Goal: Task Accomplishment & Management: Complete application form

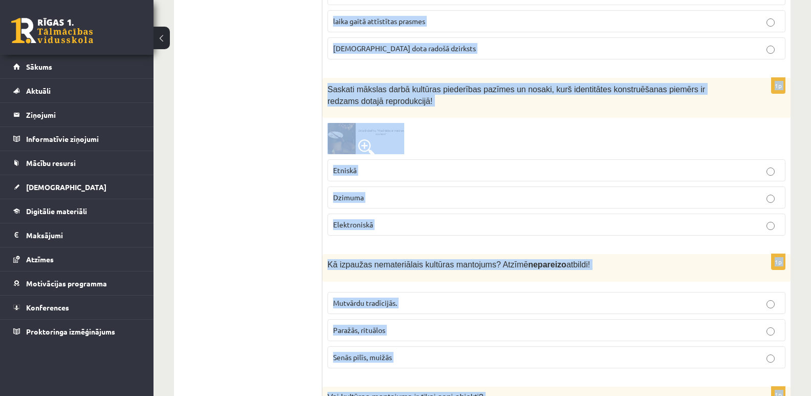
scroll to position [4117, 0]
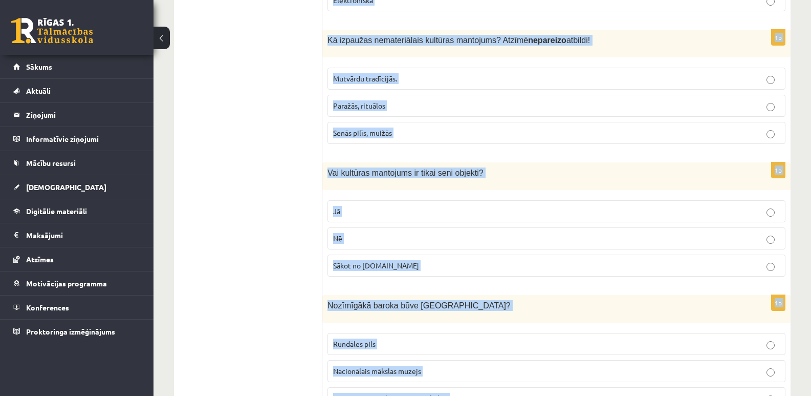
drag, startPoint x: 332, startPoint y: 202, endPoint x: 479, endPoint y: 336, distance: 199.0
copy form "loremi dolorsit ametcons! Adipis elitsed doeiusmodtempo incididu: utlaboreet do…"
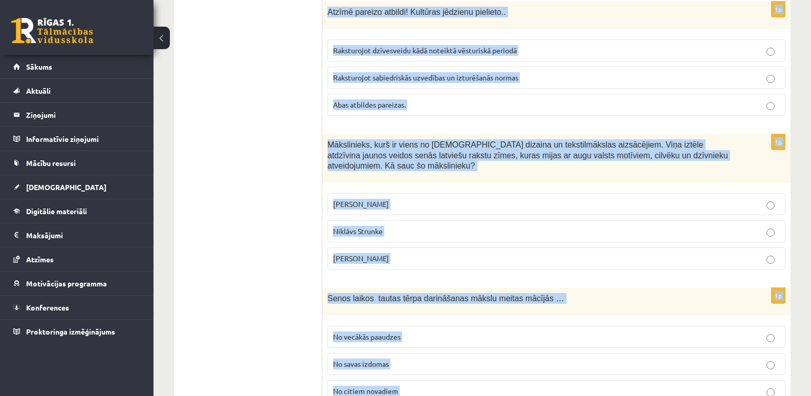
scroll to position [0, 0]
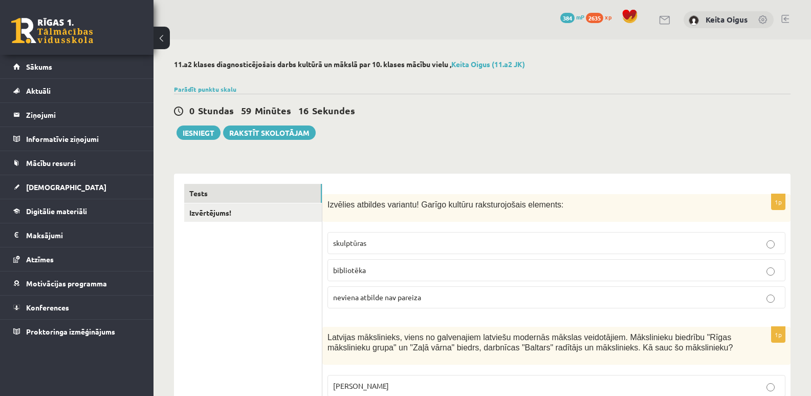
click at [622, 115] on div "0 Stundas 59 Minūtes 16 Sekundes" at bounding box center [482, 110] width 617 height 13
click at [389, 269] on p "bibliotēka" at bounding box center [556, 270] width 447 height 11
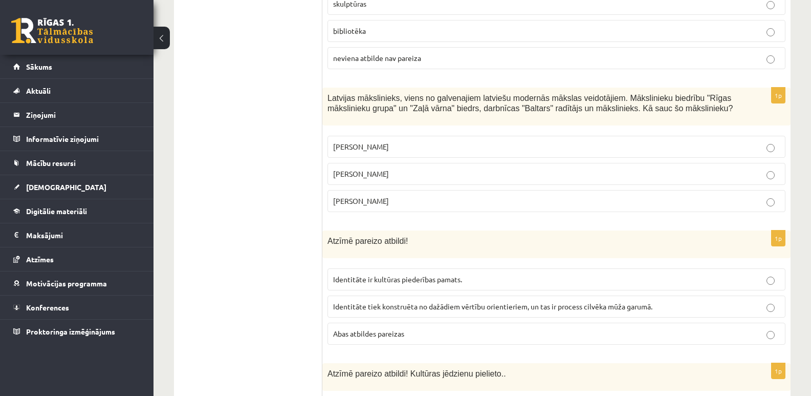
scroll to position [245, 0]
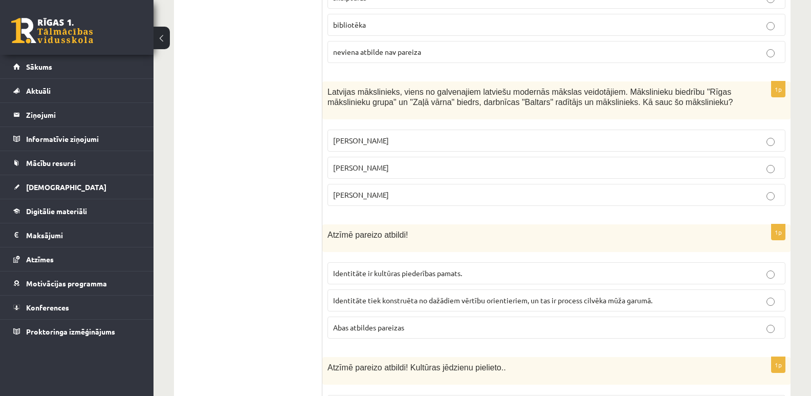
click at [417, 160] on label "[PERSON_NAME]" at bounding box center [557, 168] width 458 height 22
drag, startPoint x: 586, startPoint y: 323, endPoint x: 519, endPoint y: 324, distance: 67.1
click at [519, 324] on p "Abas atbildes pareizas" at bounding box center [556, 327] width 447 height 11
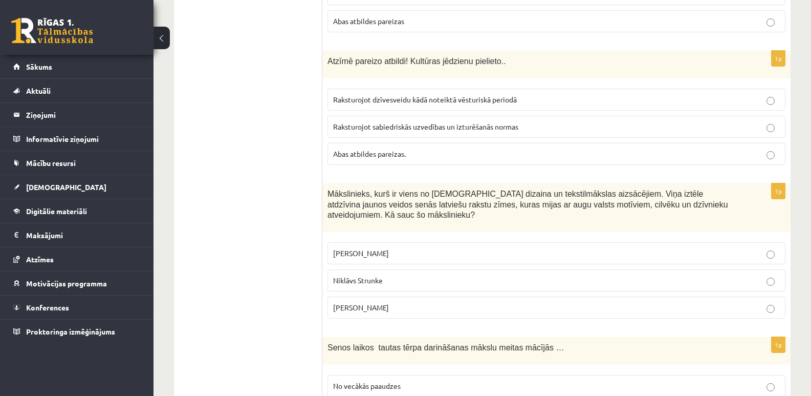
scroll to position [558, 0]
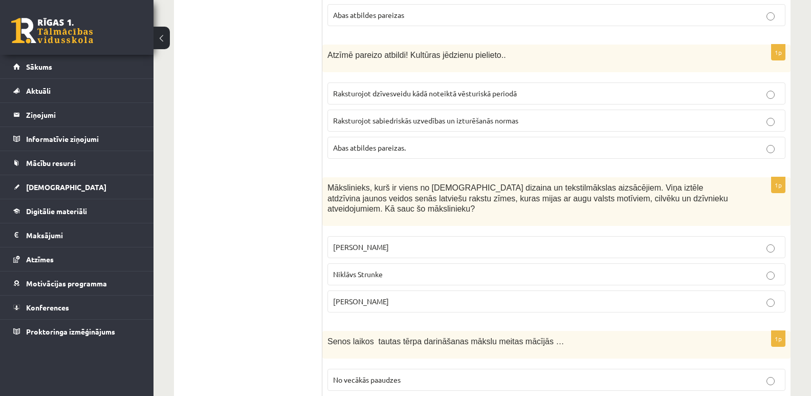
click at [427, 143] on p "Abas atbildes pareizas." at bounding box center [556, 147] width 447 height 11
click at [430, 242] on p "[PERSON_NAME]" at bounding box center [556, 247] width 447 height 11
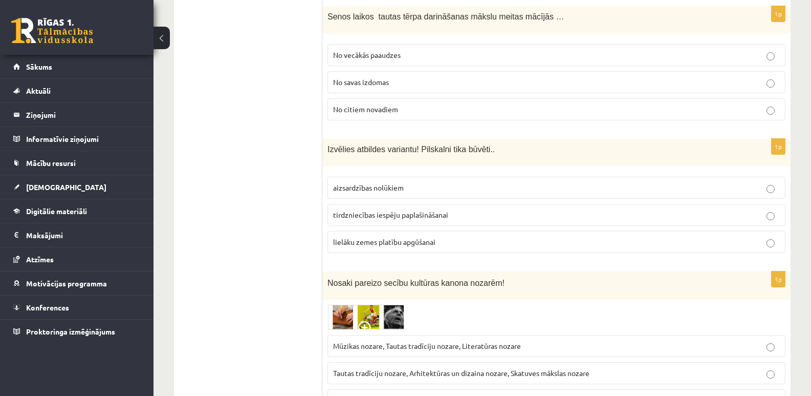
scroll to position [876, 0]
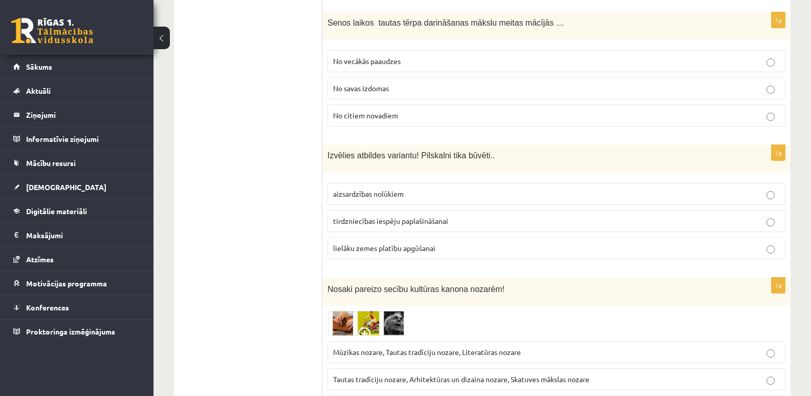
click at [361, 56] on span "No vecākās paaudzes" at bounding box center [367, 60] width 68 height 9
click at [417, 188] on p "aizsardzības nolūkiem" at bounding box center [556, 193] width 447 height 11
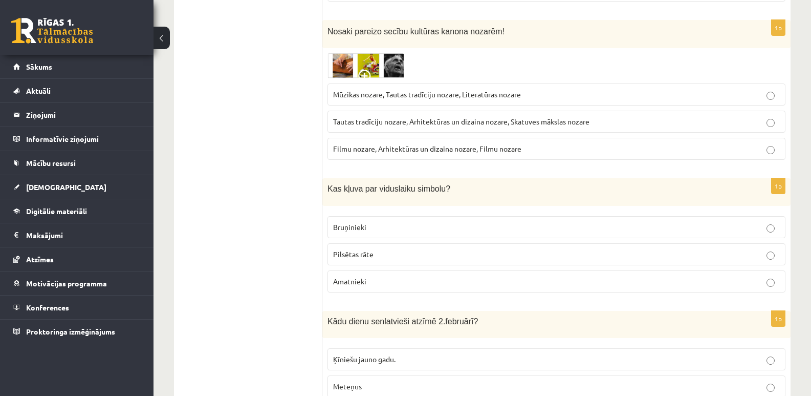
scroll to position [1121, 0]
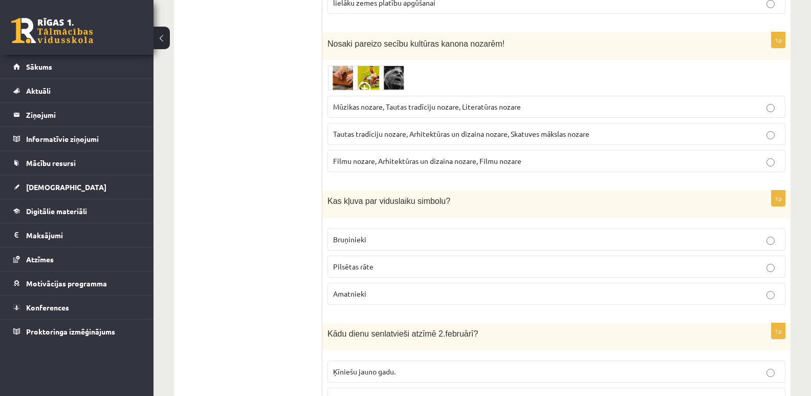
click at [339, 66] on img at bounding box center [366, 78] width 77 height 25
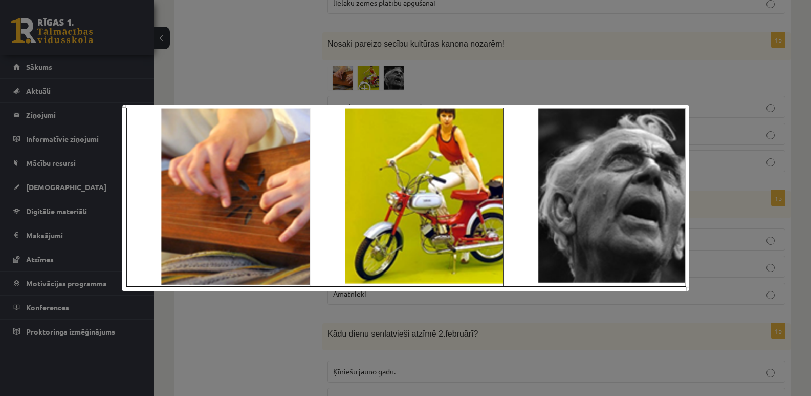
click at [467, 77] on div at bounding box center [405, 198] width 811 height 396
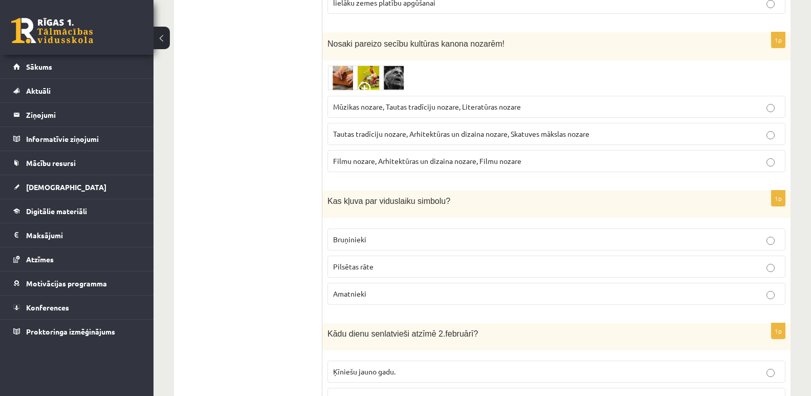
click at [403, 129] on span "Tautas tradīciju nozare, Arhitektūras un dizaina nozare, Skatuves mākslas nozare" at bounding box center [461, 133] width 256 height 9
click at [576, 228] on label "Bruņinieki" at bounding box center [557, 239] width 458 height 22
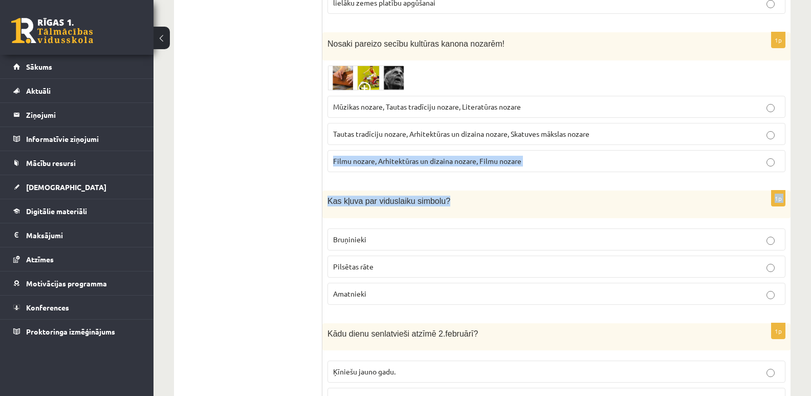
drag, startPoint x: 807, startPoint y: 111, endPoint x: 814, endPoint y: 187, distance: 76.5
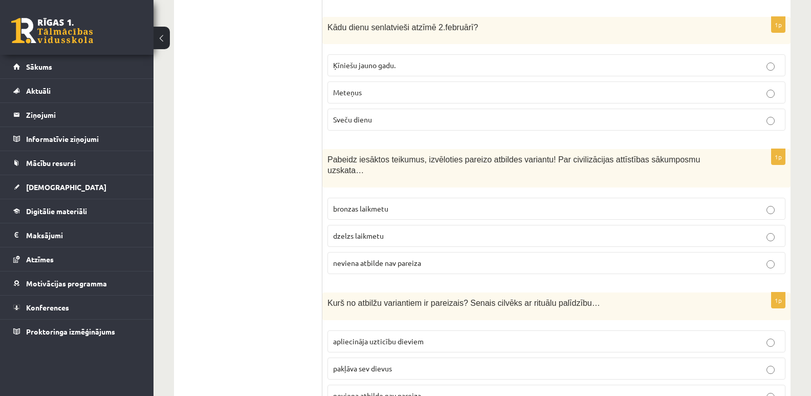
scroll to position [1446, 0]
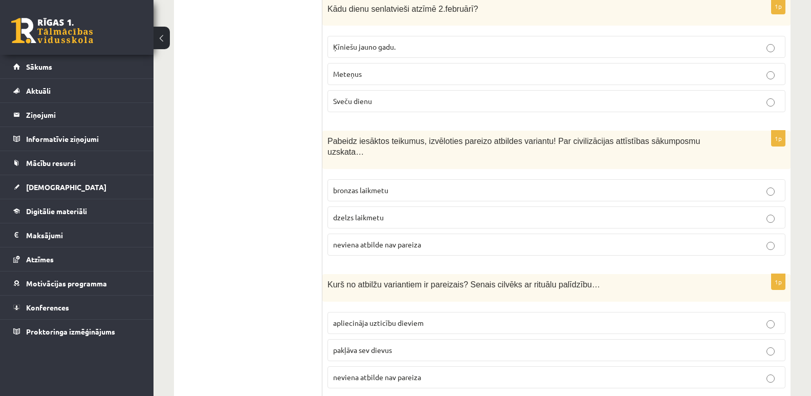
click at [536, 96] on p "Sveču dienu" at bounding box center [556, 101] width 447 height 11
drag, startPoint x: 409, startPoint y: 220, endPoint x: 381, endPoint y: 223, distance: 27.4
click at [381, 240] on span "neviena atbilde nav pareiza" at bounding box center [377, 244] width 88 height 9
click at [458, 317] on p "apliecināja uzticību dieviem" at bounding box center [556, 322] width 447 height 11
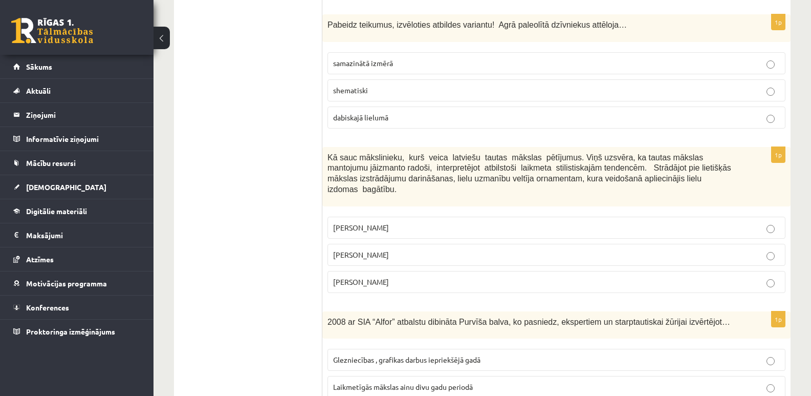
scroll to position [1826, 0]
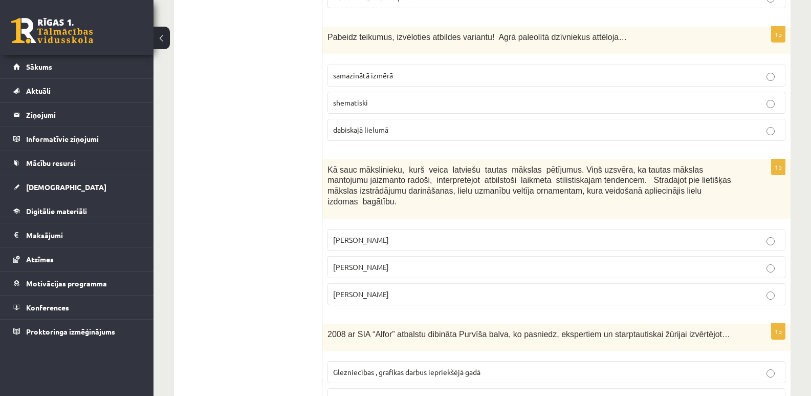
click at [544, 124] on p "dabiskajā lielumā" at bounding box center [556, 129] width 447 height 11
click at [547, 256] on label "[PERSON_NAME]" at bounding box center [557, 267] width 458 height 22
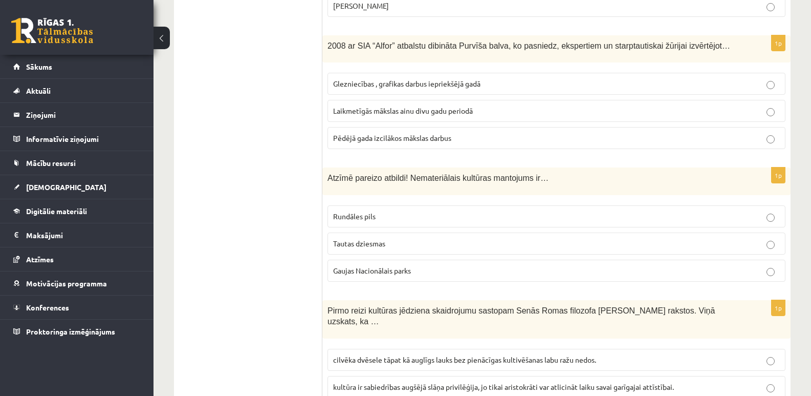
scroll to position [2126, 0]
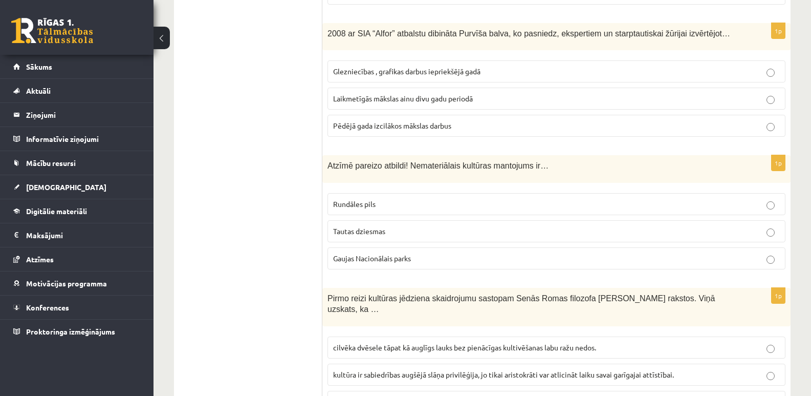
click at [365, 88] on label "Laikmetīgās mākslas ainu divu gadu periodā" at bounding box center [557, 99] width 458 height 22
click at [389, 226] on p "Tautas dziesmas" at bounding box center [556, 231] width 447 height 11
click at [413, 343] on span "cilvēka dvēsele tāpat kā auglīgs lauks bez pienācīgas kultivēšanas labu ražu ne…" at bounding box center [464, 347] width 263 height 9
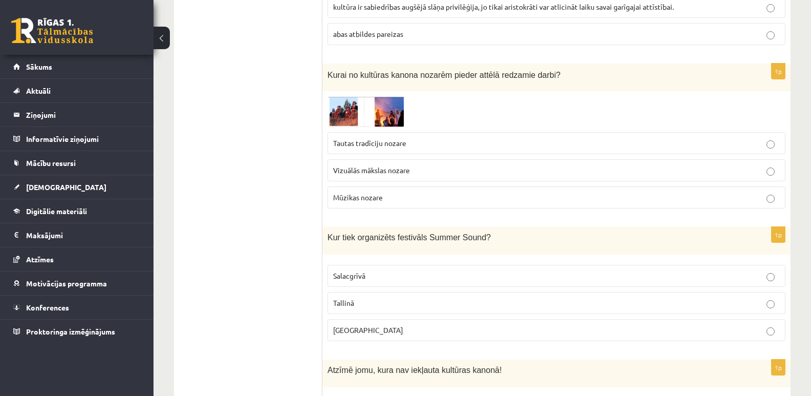
scroll to position [2506, 0]
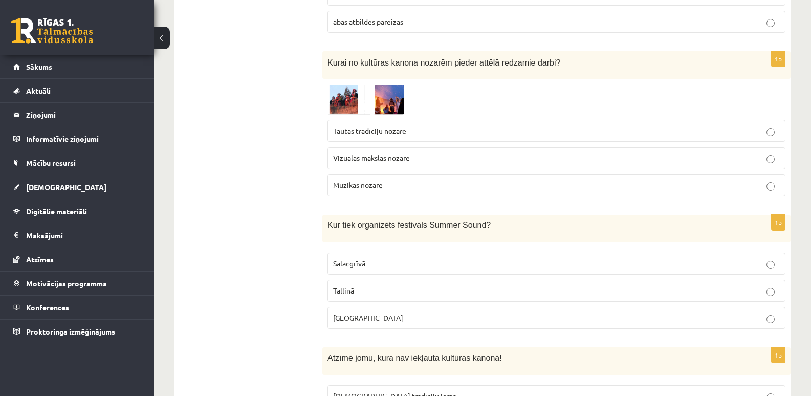
click at [399, 126] on span "Tautas tradīciju nozare" at bounding box center [369, 130] width 73 height 9
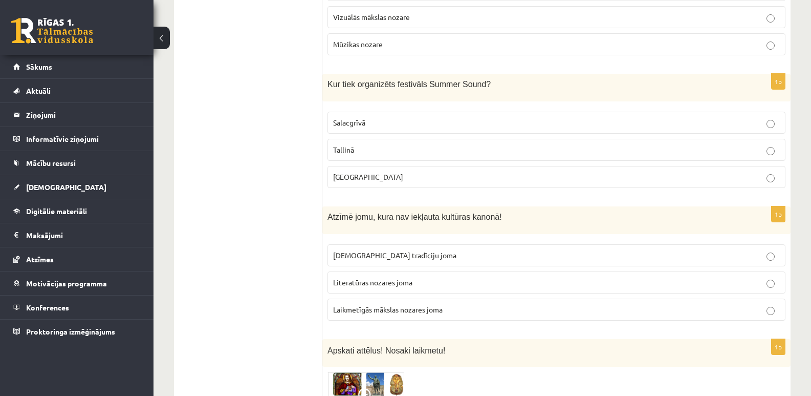
scroll to position [2671, 0]
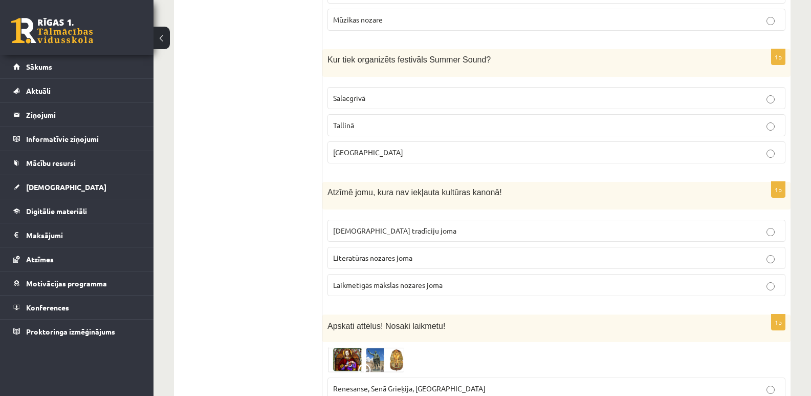
click at [366, 147] on p "[GEOGRAPHIC_DATA]" at bounding box center [556, 152] width 447 height 11
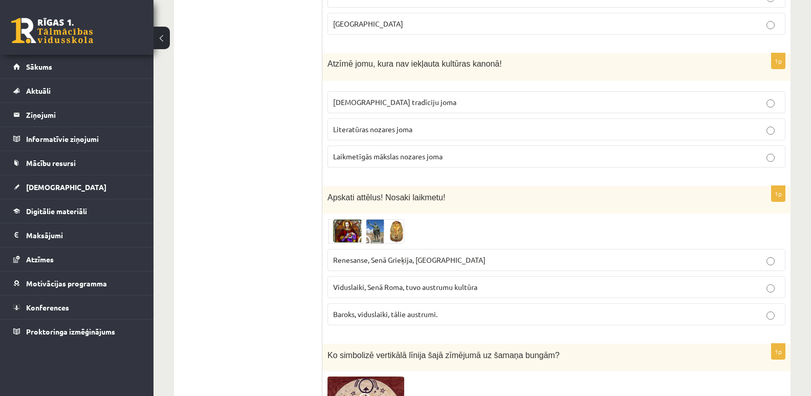
scroll to position [2806, 0]
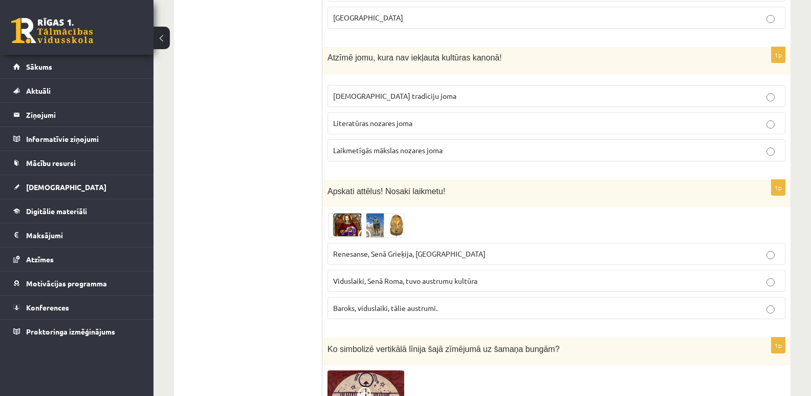
click at [419, 139] on label "Laikmetīgās mākslas nozares joma" at bounding box center [557, 150] width 458 height 22
click at [419, 249] on span "Renesanse, Senā Grieķija, [GEOGRAPHIC_DATA]" at bounding box center [409, 253] width 153 height 9
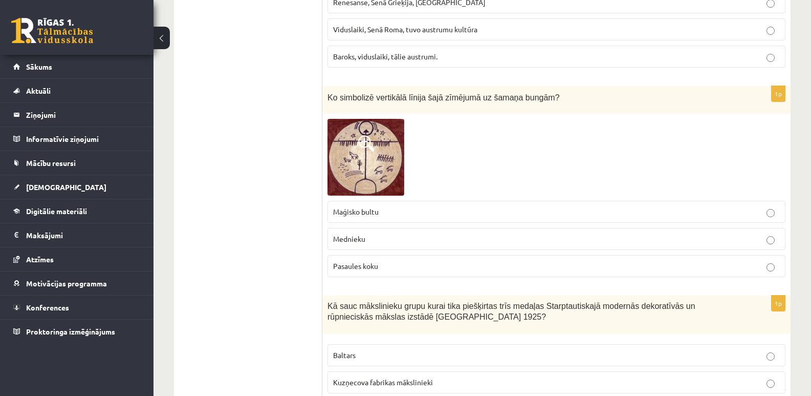
scroll to position [3064, 0]
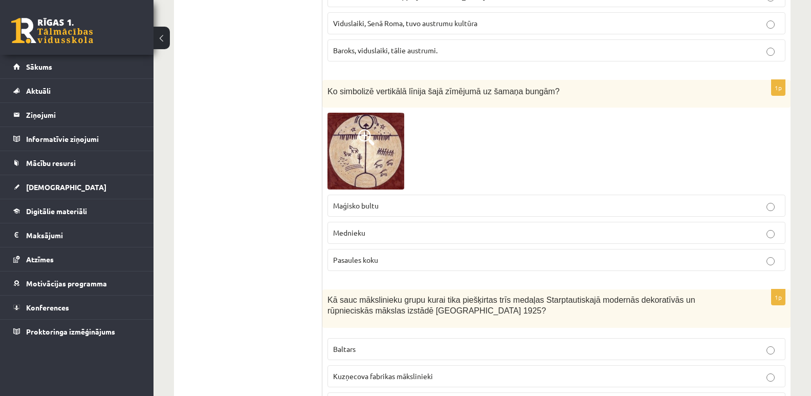
drag, startPoint x: 412, startPoint y: 216, endPoint x: 409, endPoint y: 211, distance: 5.5
click at [410, 254] on p "Pasaules koku" at bounding box center [556, 259] width 447 height 11
click at [372, 338] on label "Baltars" at bounding box center [557, 349] width 458 height 22
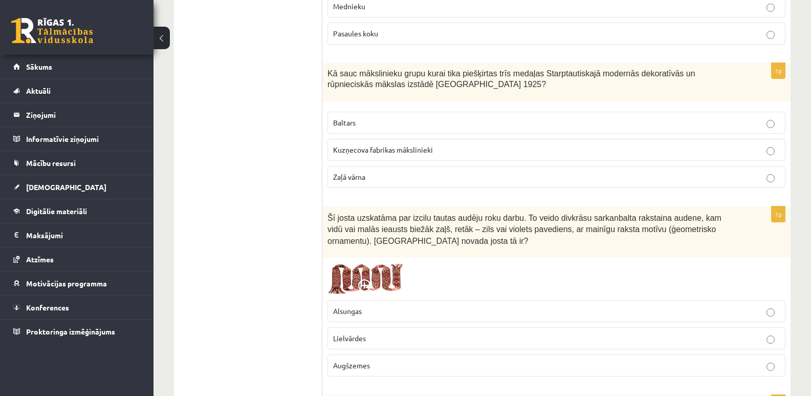
scroll to position [3351, 0]
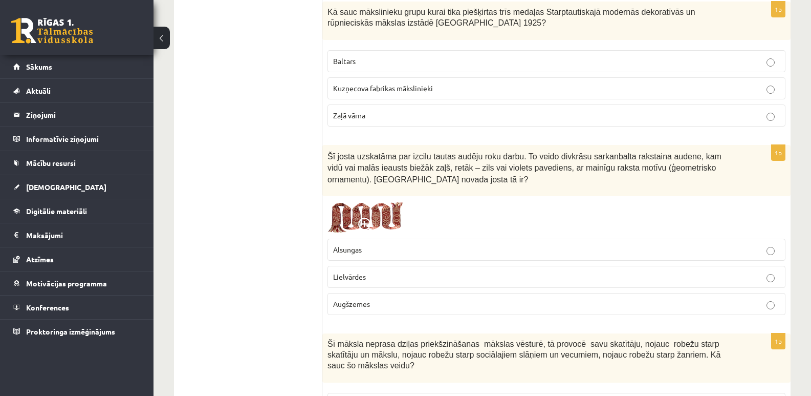
click at [398, 266] on label "Lielvārdes" at bounding box center [557, 277] width 458 height 22
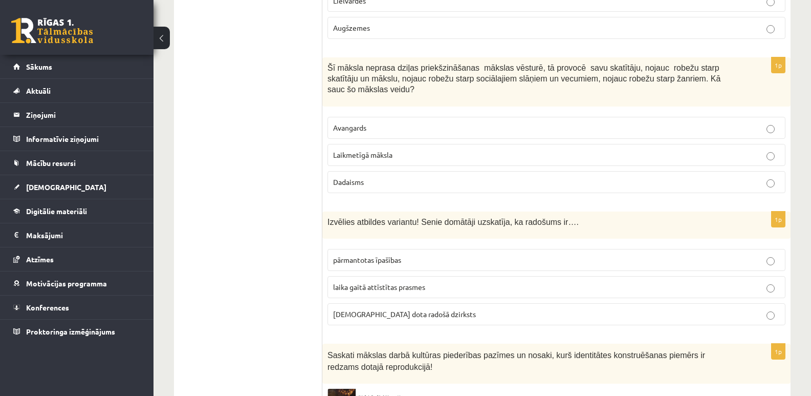
scroll to position [3615, 0]
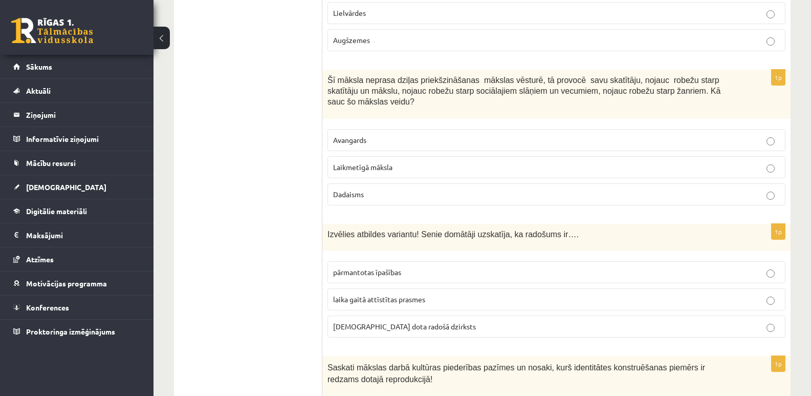
click at [464, 156] on label "Laikmetīgā māksla" at bounding box center [557, 167] width 458 height 22
click at [424, 321] on p "[DEMOGRAPHIC_DATA] dota radošā dzirksts" at bounding box center [556, 326] width 447 height 11
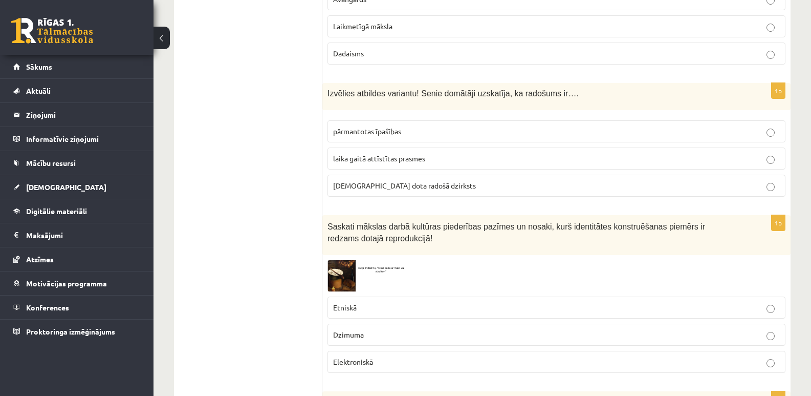
scroll to position [3737, 0]
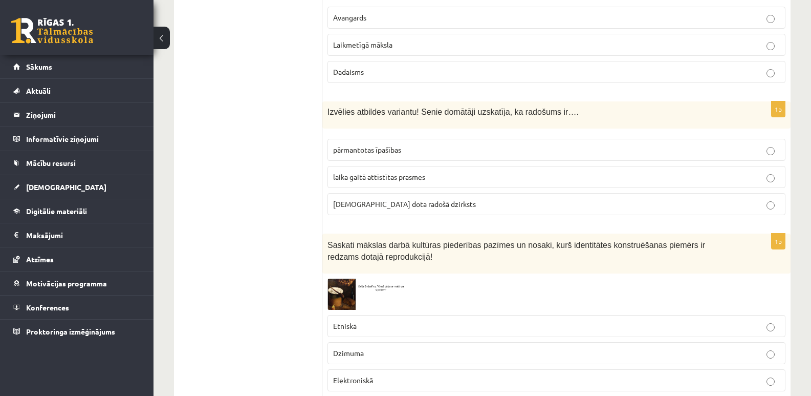
click at [459, 320] on p "Etniskā" at bounding box center [556, 325] width 447 height 11
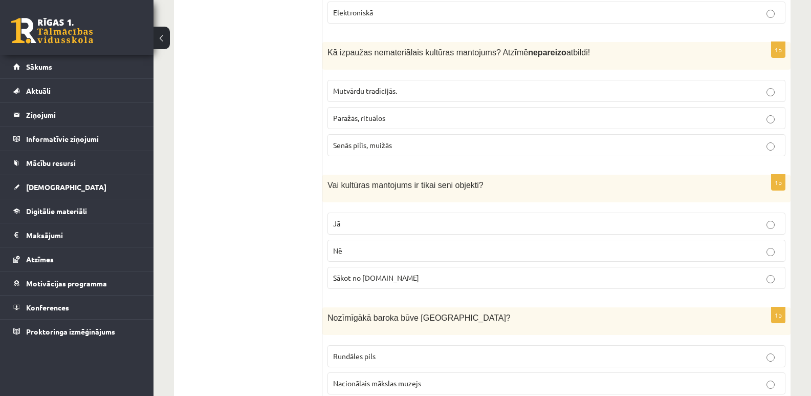
scroll to position [4111, 0]
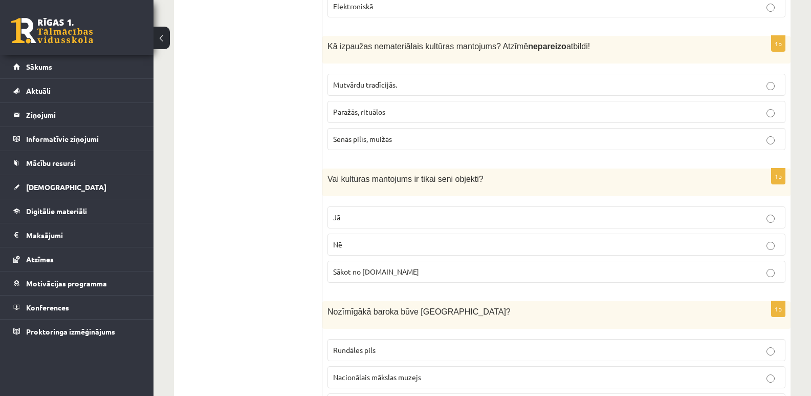
click at [384, 72] on fieldset "Mutvārdu tradīcijās. Paražās, rituālos Senās pilīs, muižās" at bounding box center [557, 111] width 458 height 84
click at [389, 134] on p "Senās pilīs, muižās" at bounding box center [556, 139] width 447 height 11
click at [376, 239] on p "Nē" at bounding box center [556, 244] width 447 height 11
click at [373, 345] on span "Rundāles pils" at bounding box center [354, 349] width 42 height 9
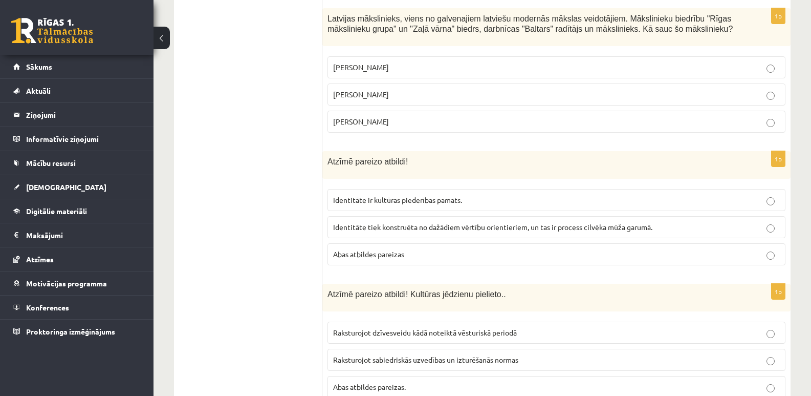
scroll to position [0, 0]
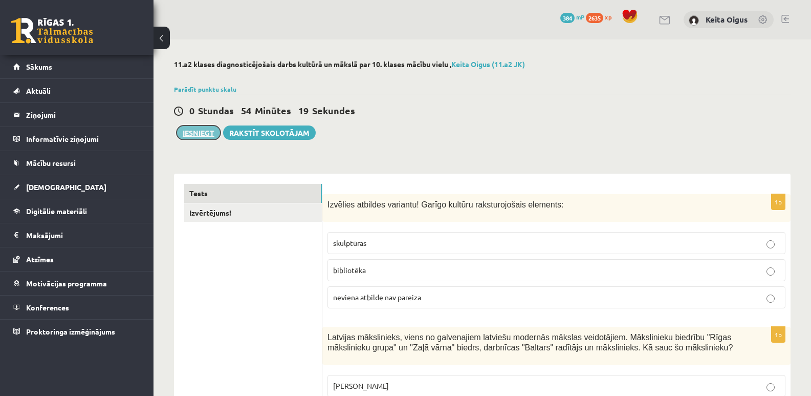
click at [200, 136] on button "Iesniegt" at bounding box center [199, 132] width 44 height 14
click at [291, 213] on link "Izvērtējums!" at bounding box center [253, 212] width 138 height 19
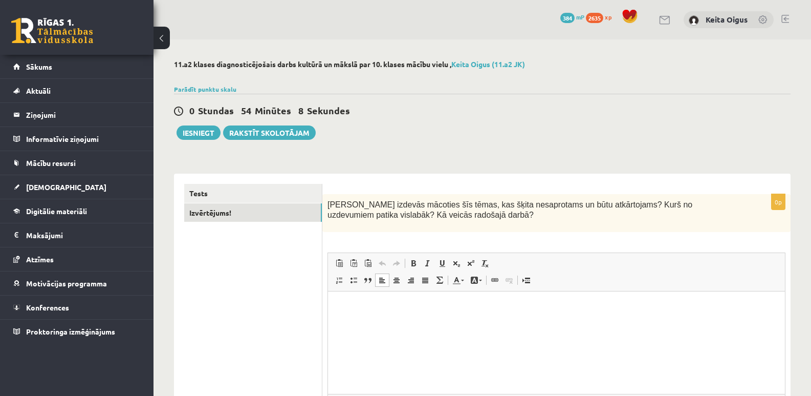
click at [384, 323] on html at bounding box center [556, 306] width 457 height 31
click at [210, 126] on button "Iesniegt" at bounding box center [199, 132] width 44 height 14
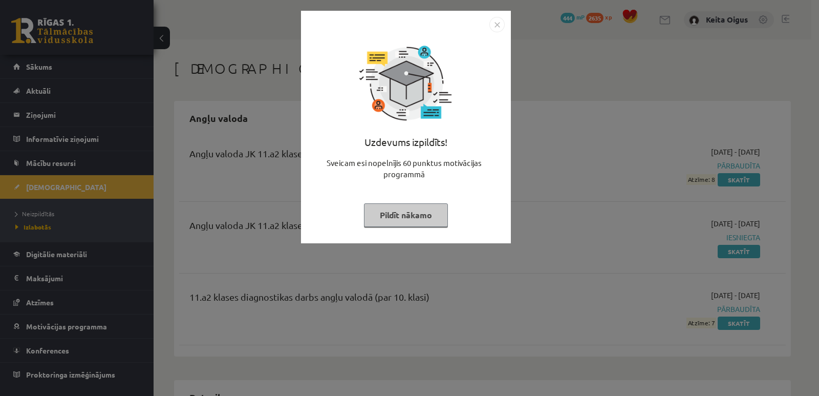
click at [401, 218] on button "Pildīt nākamo" at bounding box center [406, 215] width 84 height 24
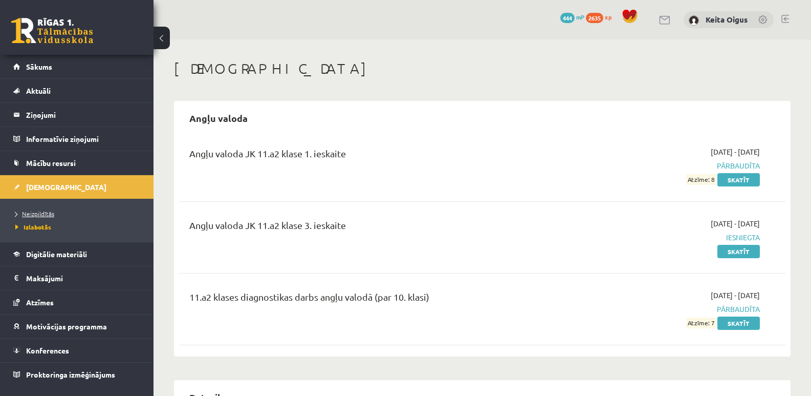
click at [25, 211] on span "Neizpildītās" at bounding box center [34, 213] width 39 height 8
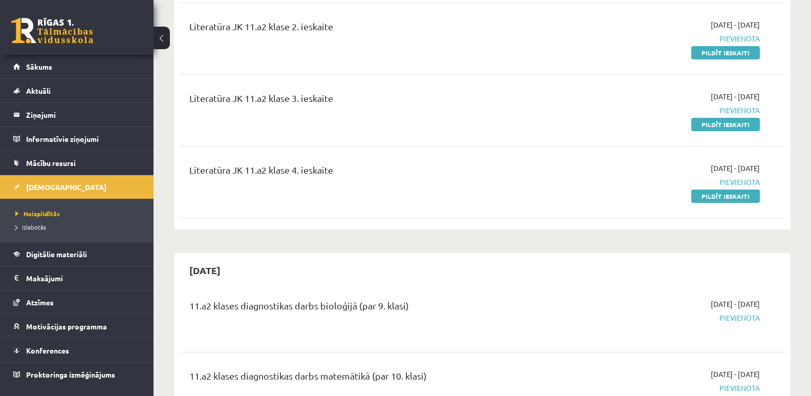
scroll to position [2920, 0]
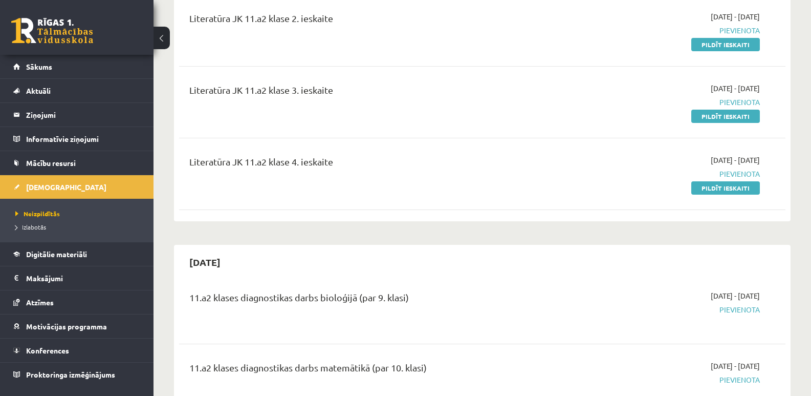
click at [732, 304] on span "Pievienota" at bounding box center [670, 309] width 180 height 11
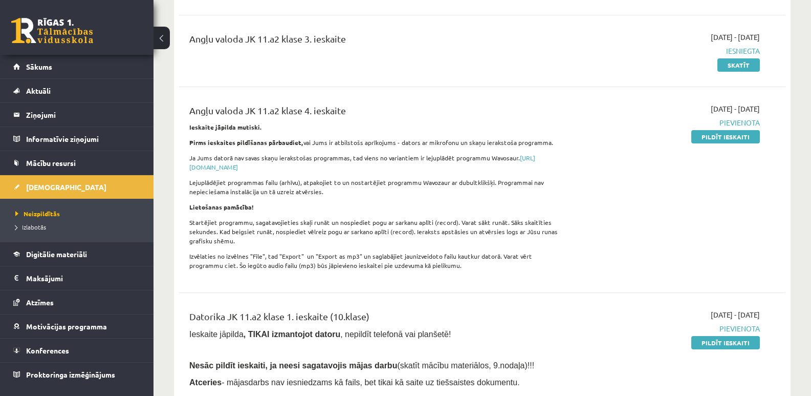
scroll to position [0, 0]
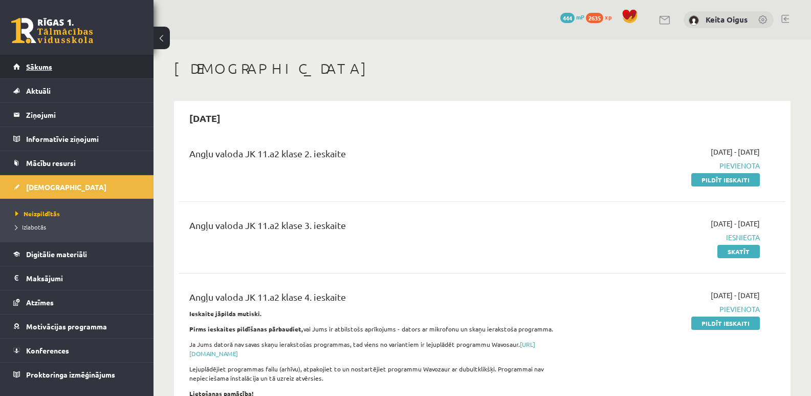
click at [30, 70] on span "Sākums" at bounding box center [39, 66] width 26 height 9
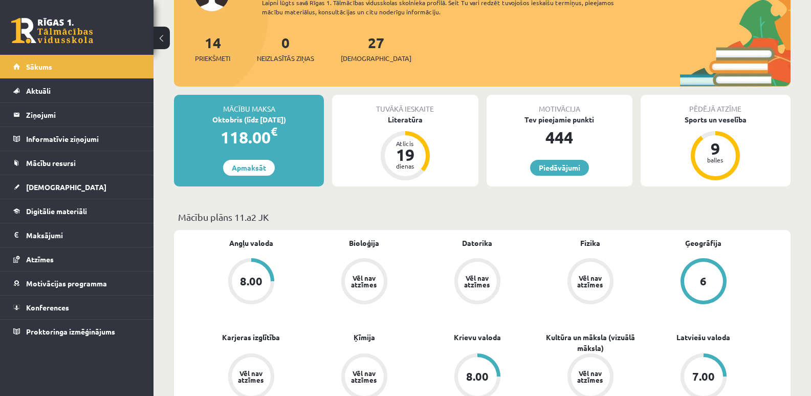
scroll to position [104, 0]
